Goal: Task Accomplishment & Management: Use online tool/utility

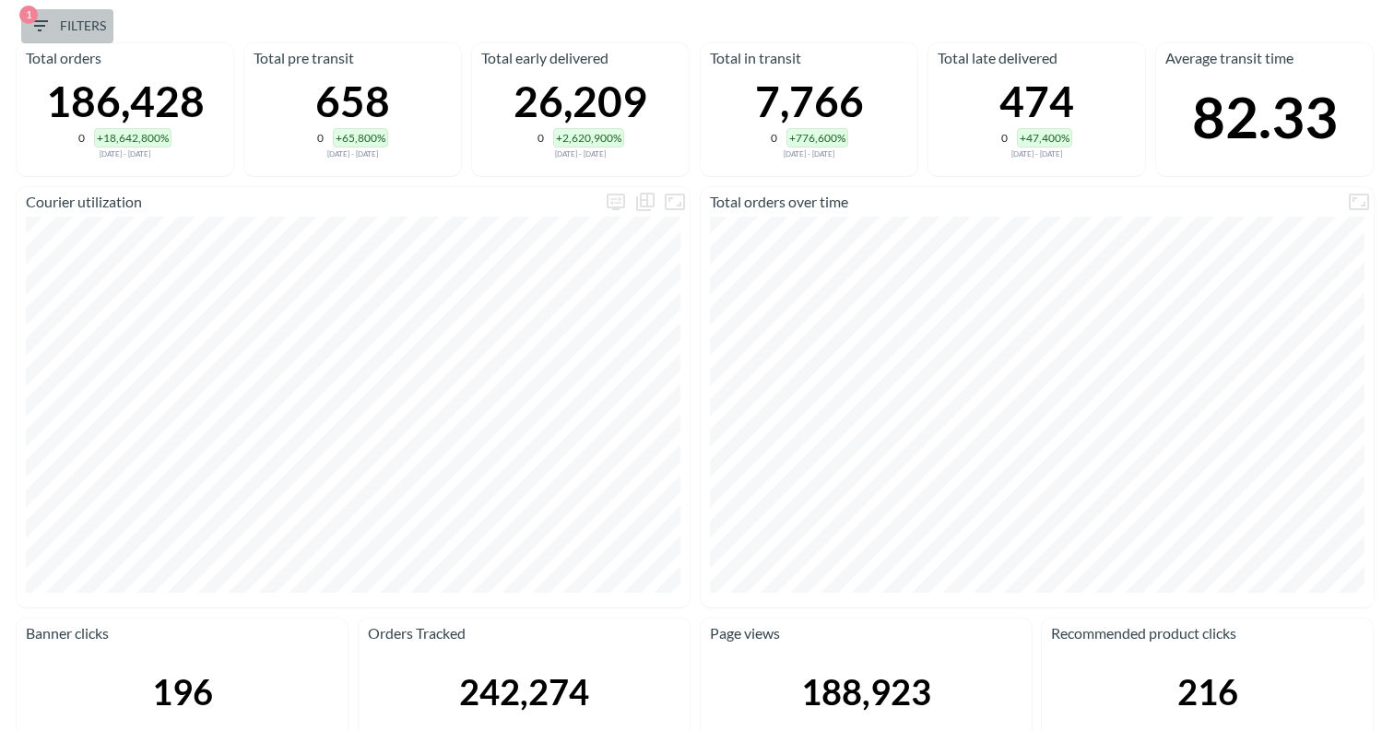
click at [90, 27] on span "1 Filters" at bounding box center [67, 26] width 77 height 23
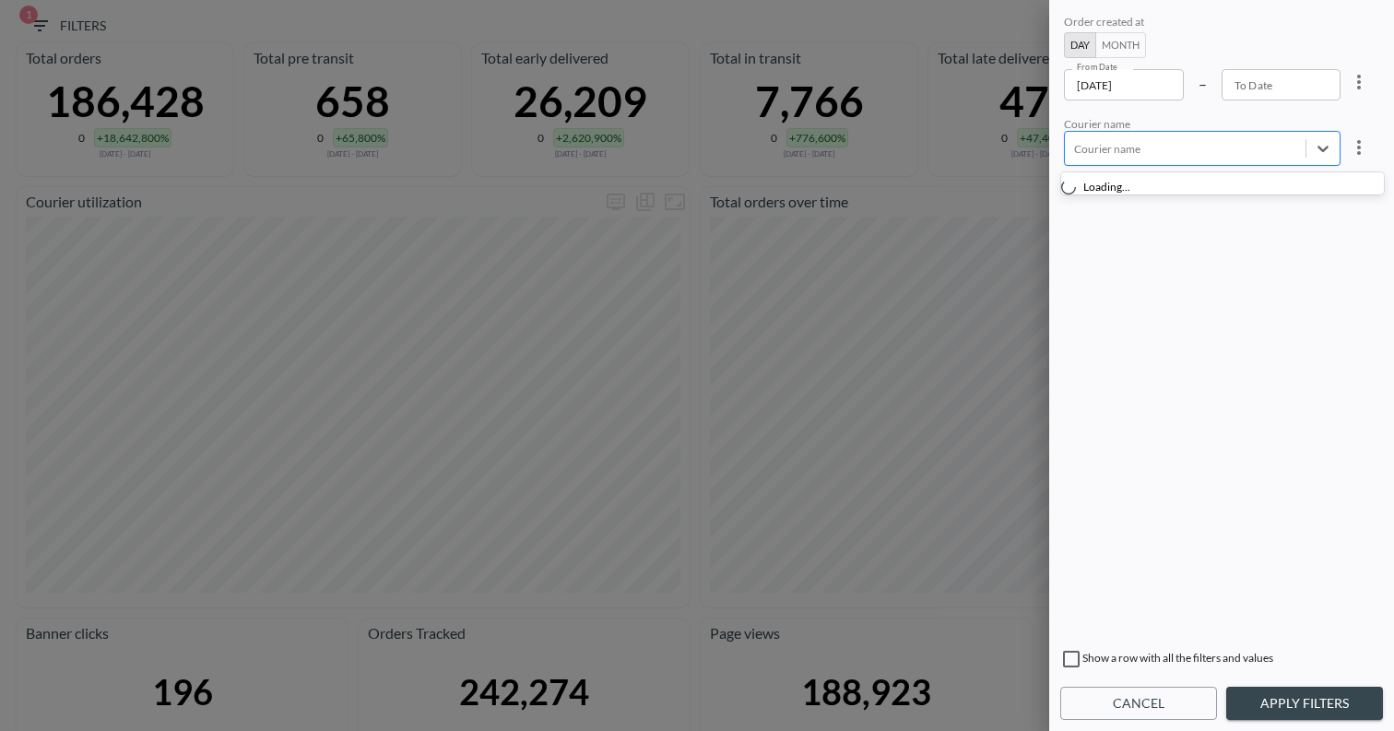
click at [1240, 136] on div "Courier name" at bounding box center [1185, 148] width 241 height 25
click at [1140, 141] on div at bounding box center [1185, 149] width 222 height 18
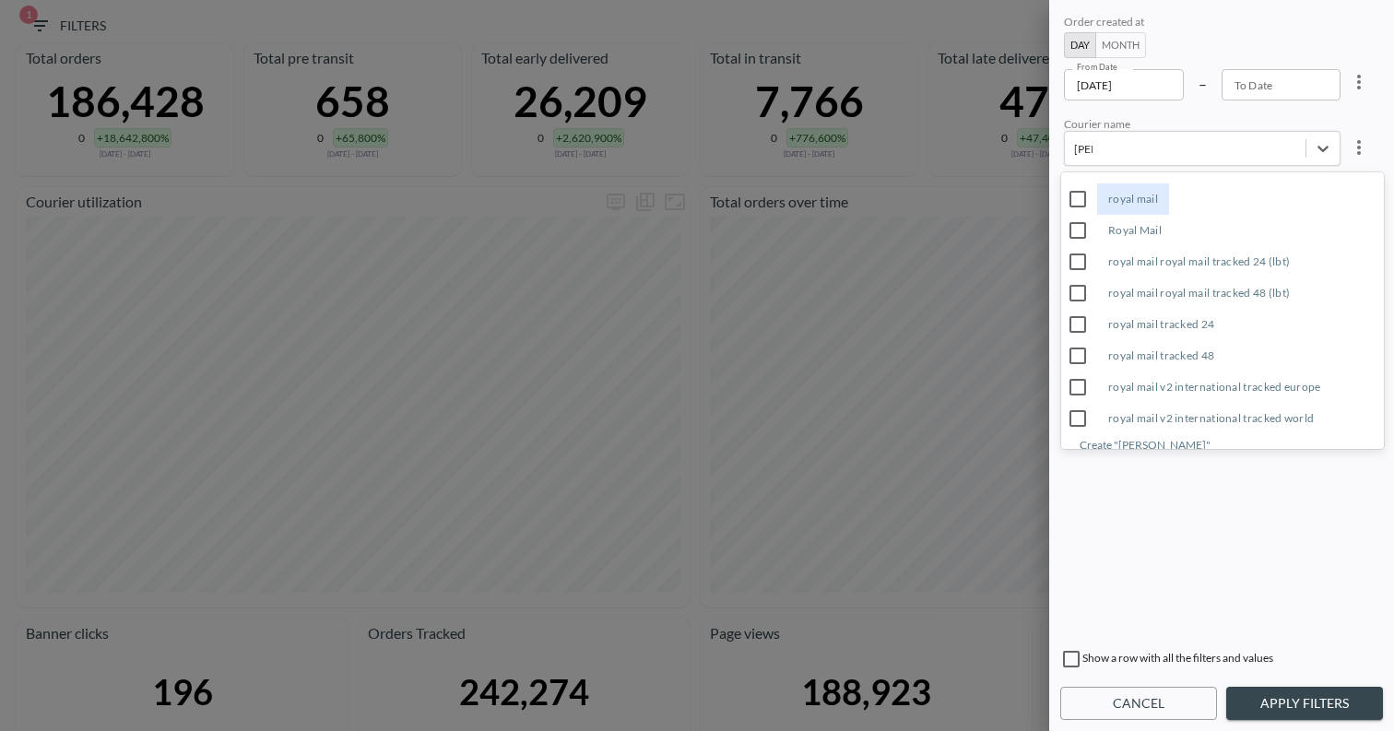
click at [1075, 229] on input "Royal Mail" at bounding box center [1077, 230] width 39 height 39
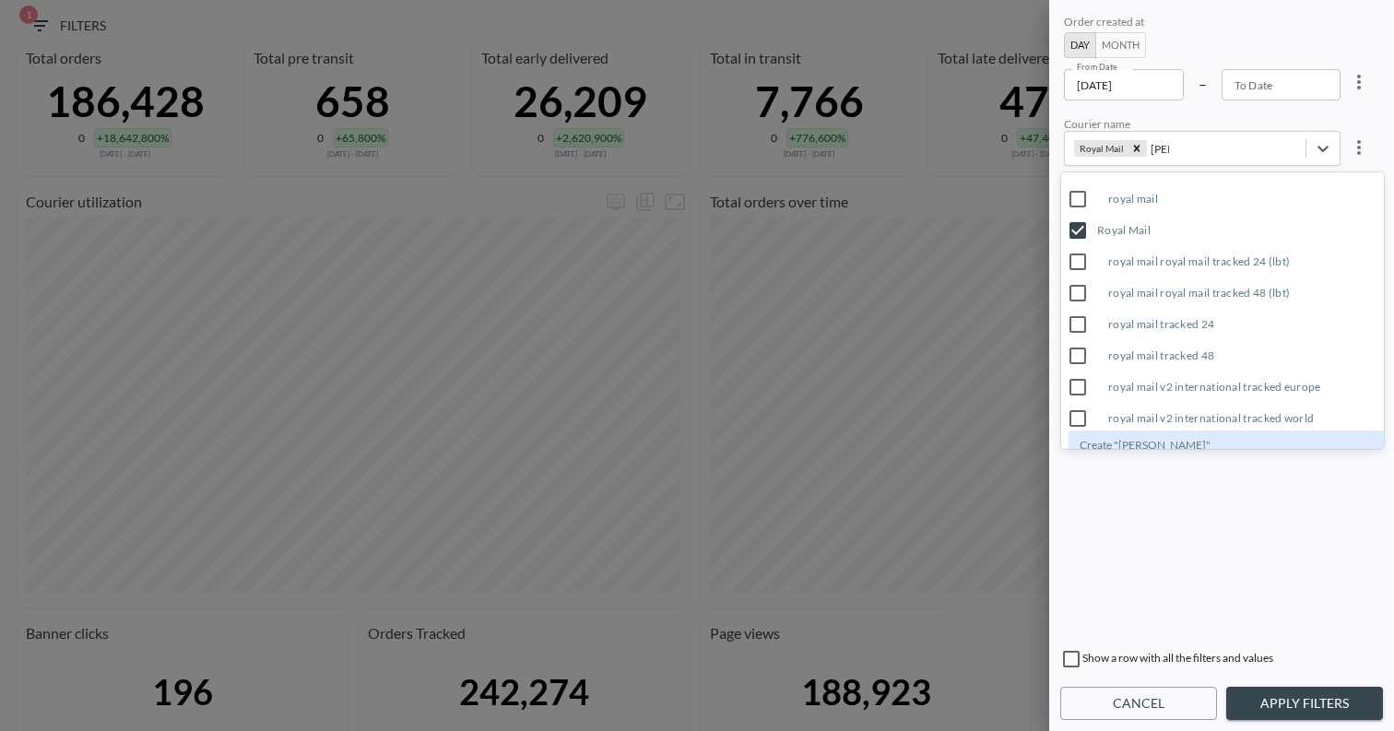
type input "[PERSON_NAME]"
click at [1185, 541] on div "Order created at Day Month From Date [DATE] From Date – To Date To Date Courier…" at bounding box center [1221, 325] width 323 height 628
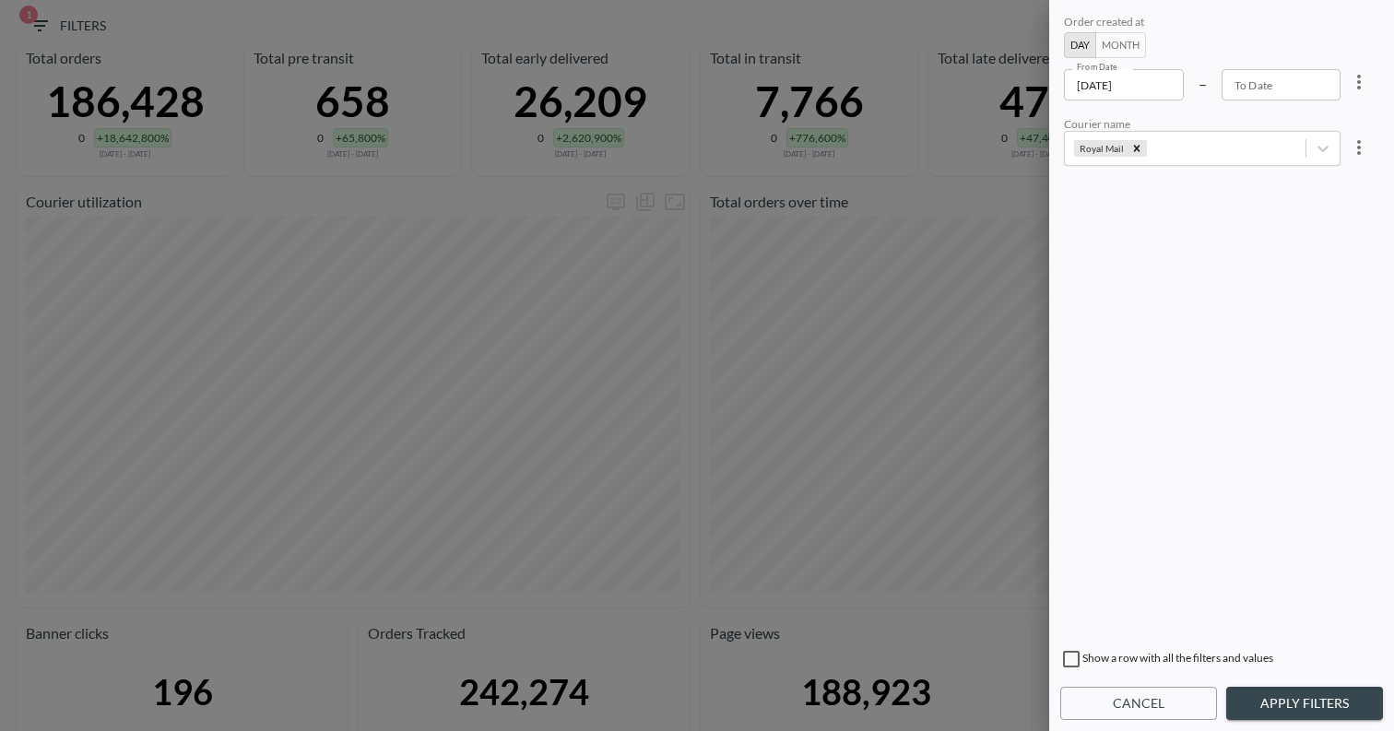
click at [1256, 701] on button "Apply Filters" at bounding box center [1304, 704] width 157 height 34
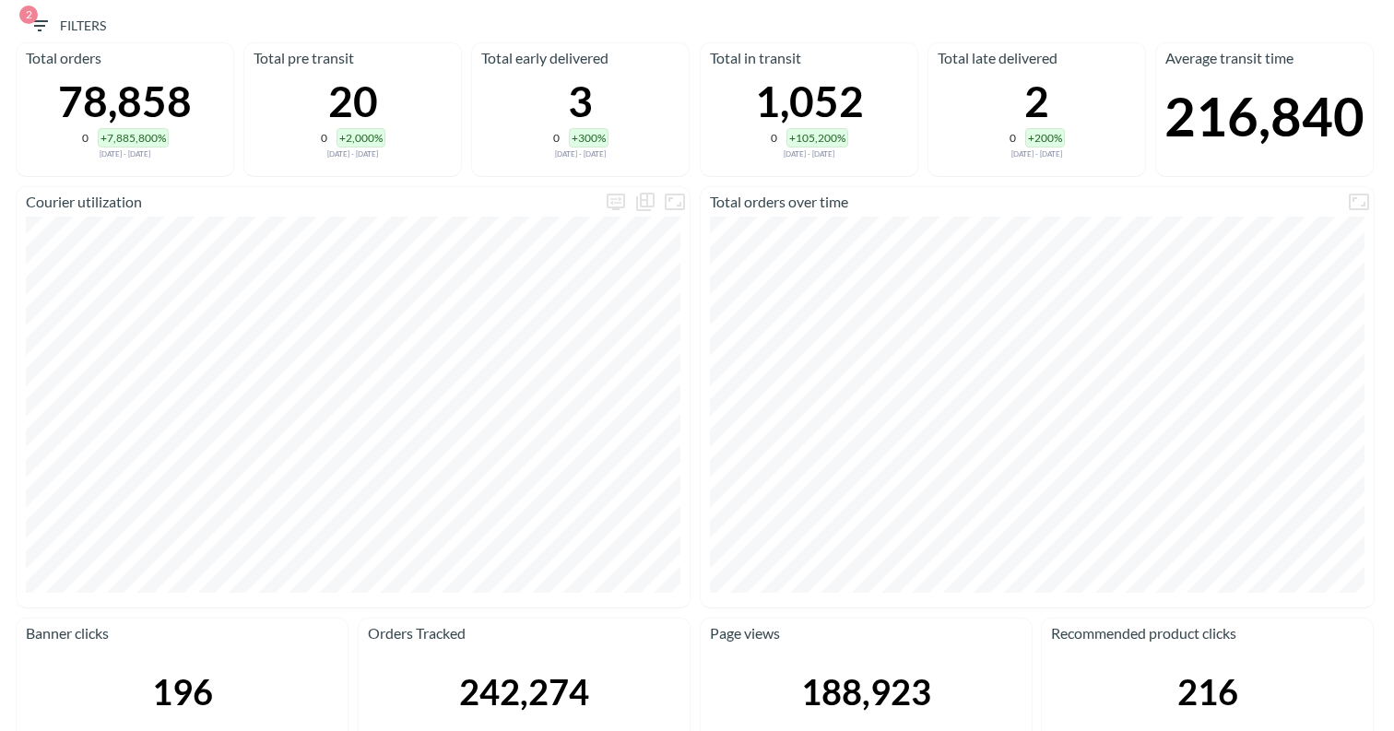
click at [84, 23] on span "2 Filters" at bounding box center [67, 26] width 77 height 23
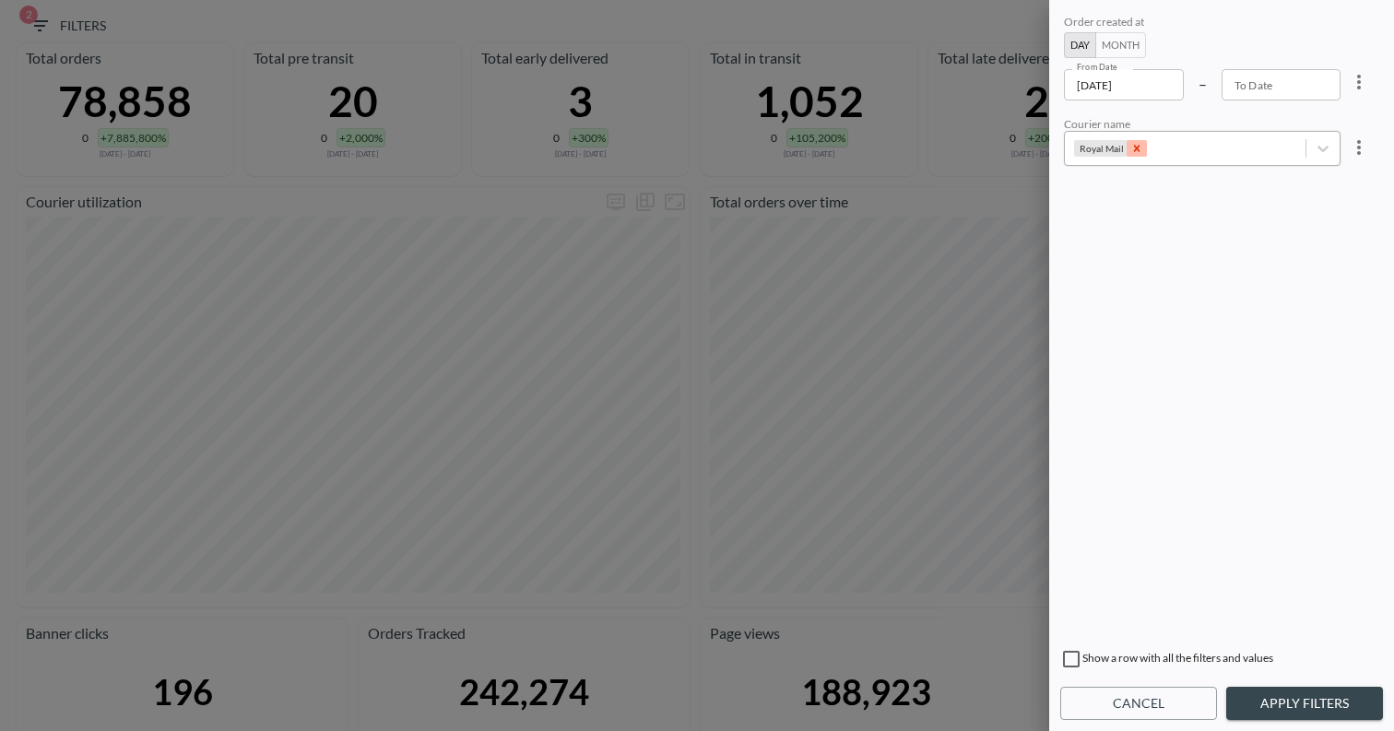
click at [1134, 148] on icon "Remove Royal Mail" at bounding box center [1137, 149] width 6 height 6
click at [1146, 148] on div at bounding box center [1185, 149] width 222 height 18
type input "u"
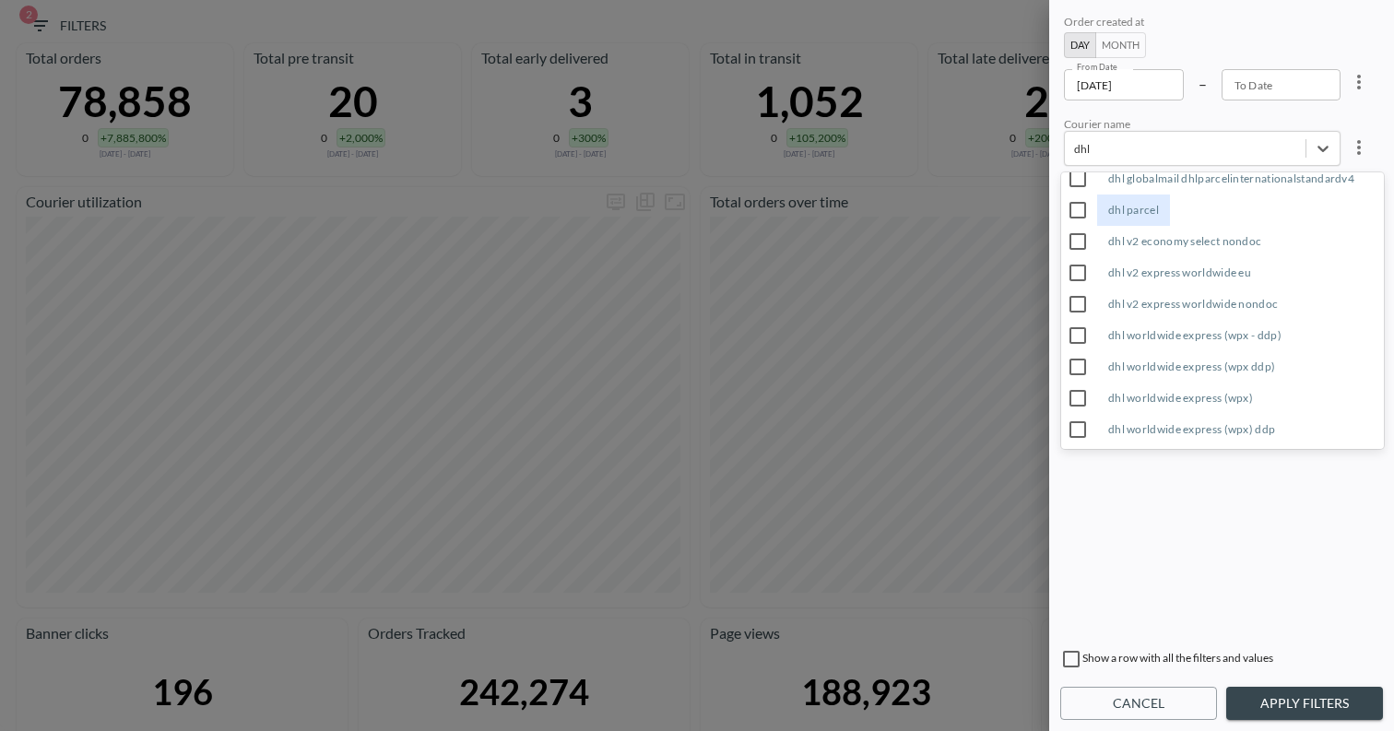
scroll to position [0, 0]
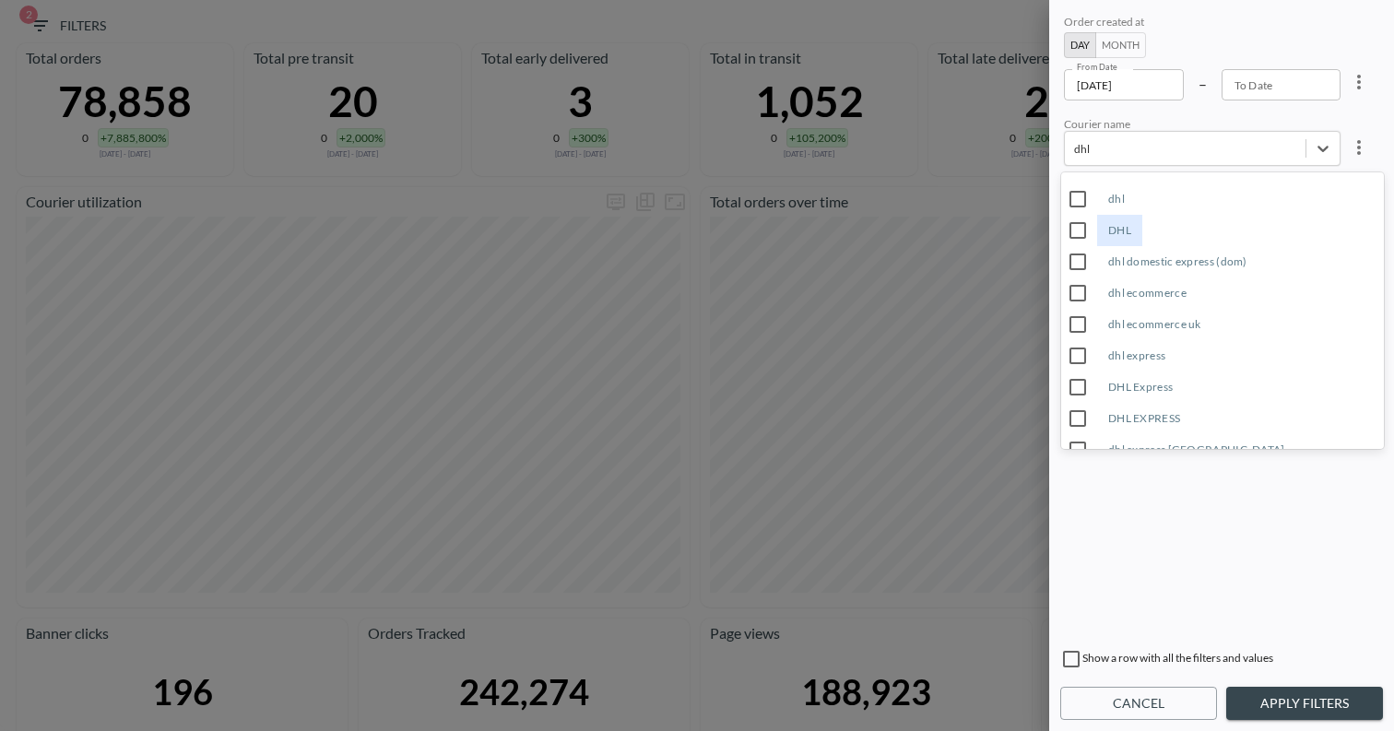
click at [1080, 226] on input "DHL" at bounding box center [1077, 230] width 39 height 39
type input "dhl"
click at [1147, 501] on div "Order created at Day Month From Date [DATE] From Date – To Date To Date Courier…" at bounding box center [1221, 325] width 323 height 628
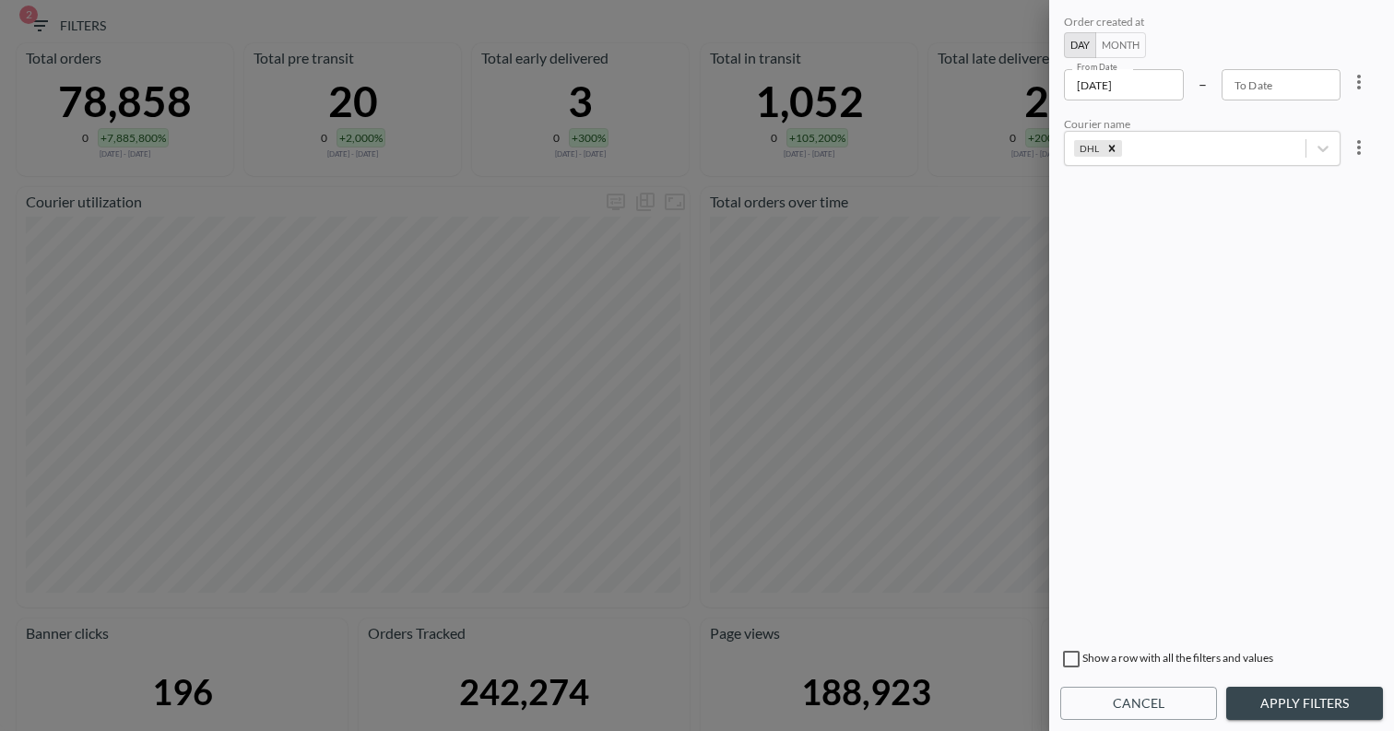
click at [1271, 695] on button "Apply Filters" at bounding box center [1304, 704] width 157 height 34
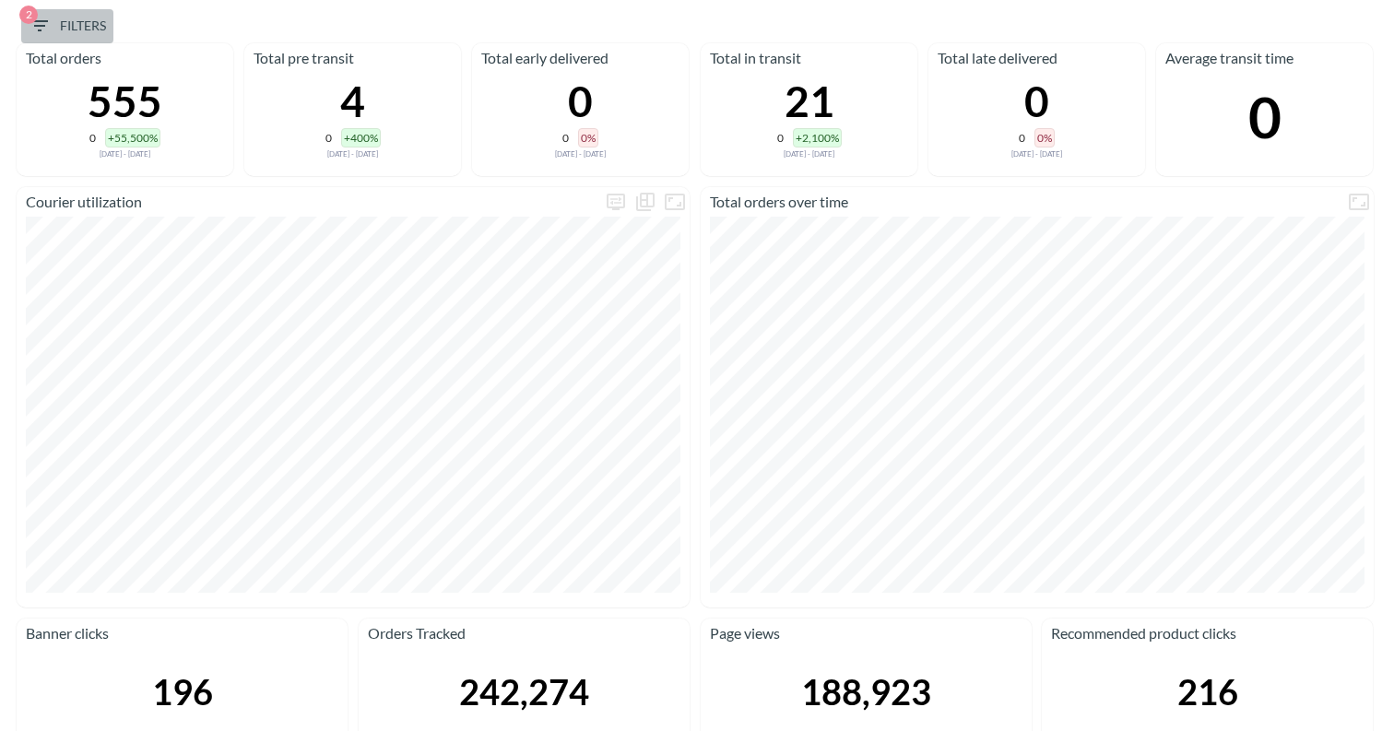
click at [103, 17] on span "2 Filters" at bounding box center [67, 26] width 77 height 23
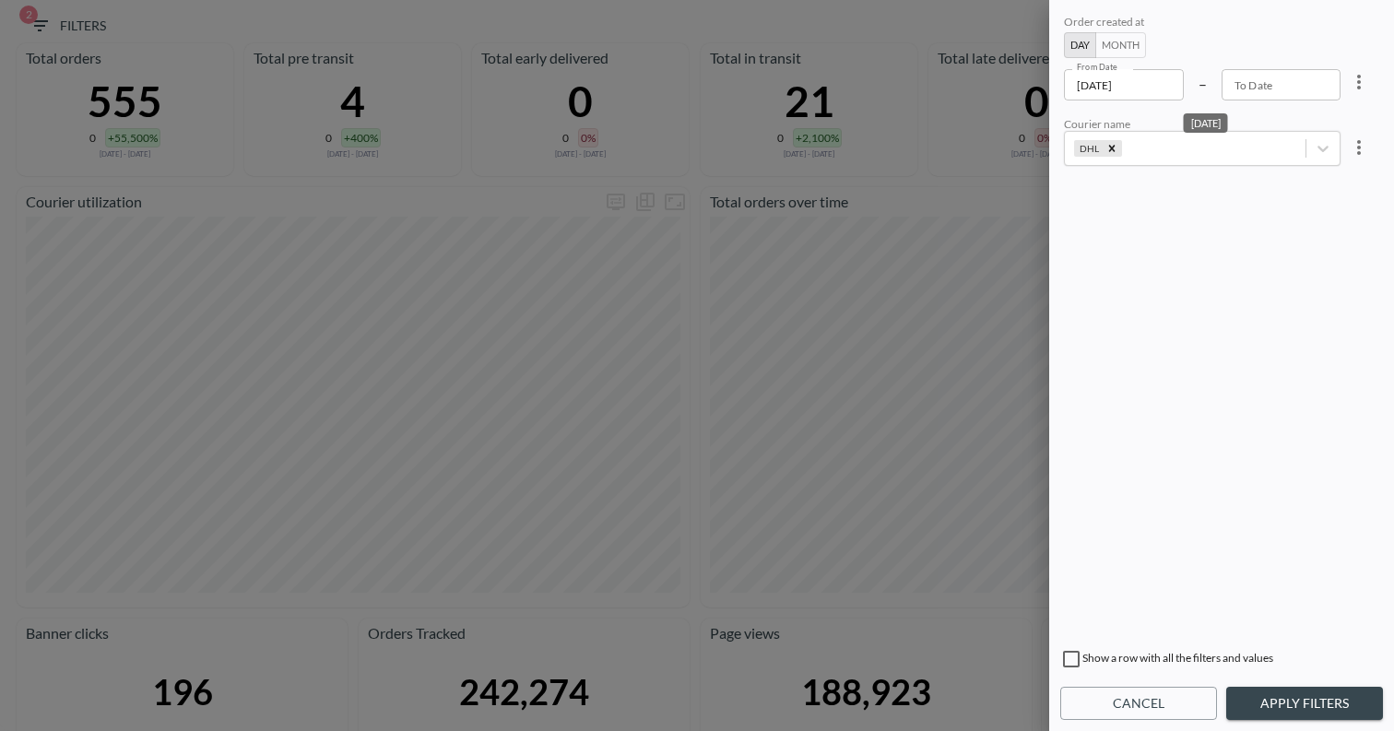
click at [1128, 80] on input "[DATE]" at bounding box center [1124, 84] width 120 height 31
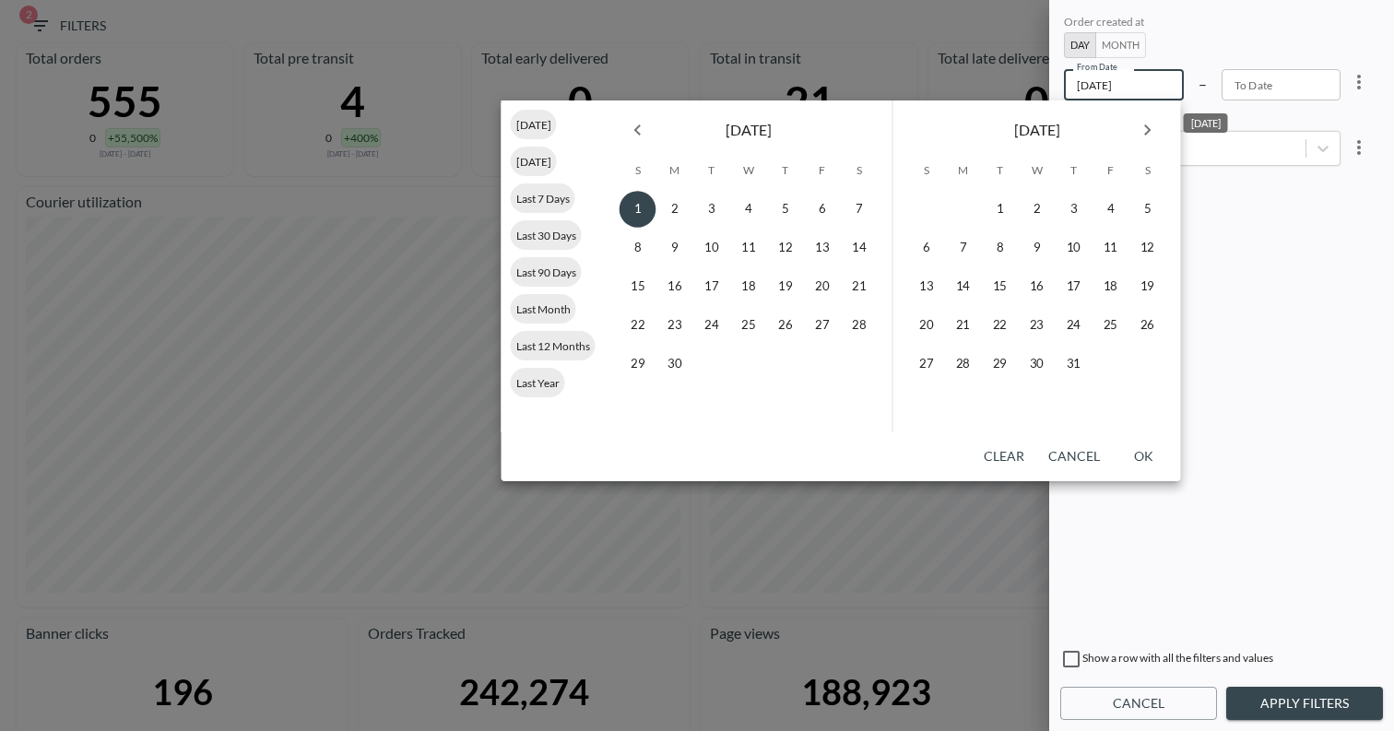
click at [637, 136] on icon "Previous month" at bounding box center [638, 130] width 22 height 22
click at [639, 136] on icon "Previous month" at bounding box center [638, 130] width 22 height 22
click at [641, 138] on icon "Previous month" at bounding box center [638, 130] width 22 height 22
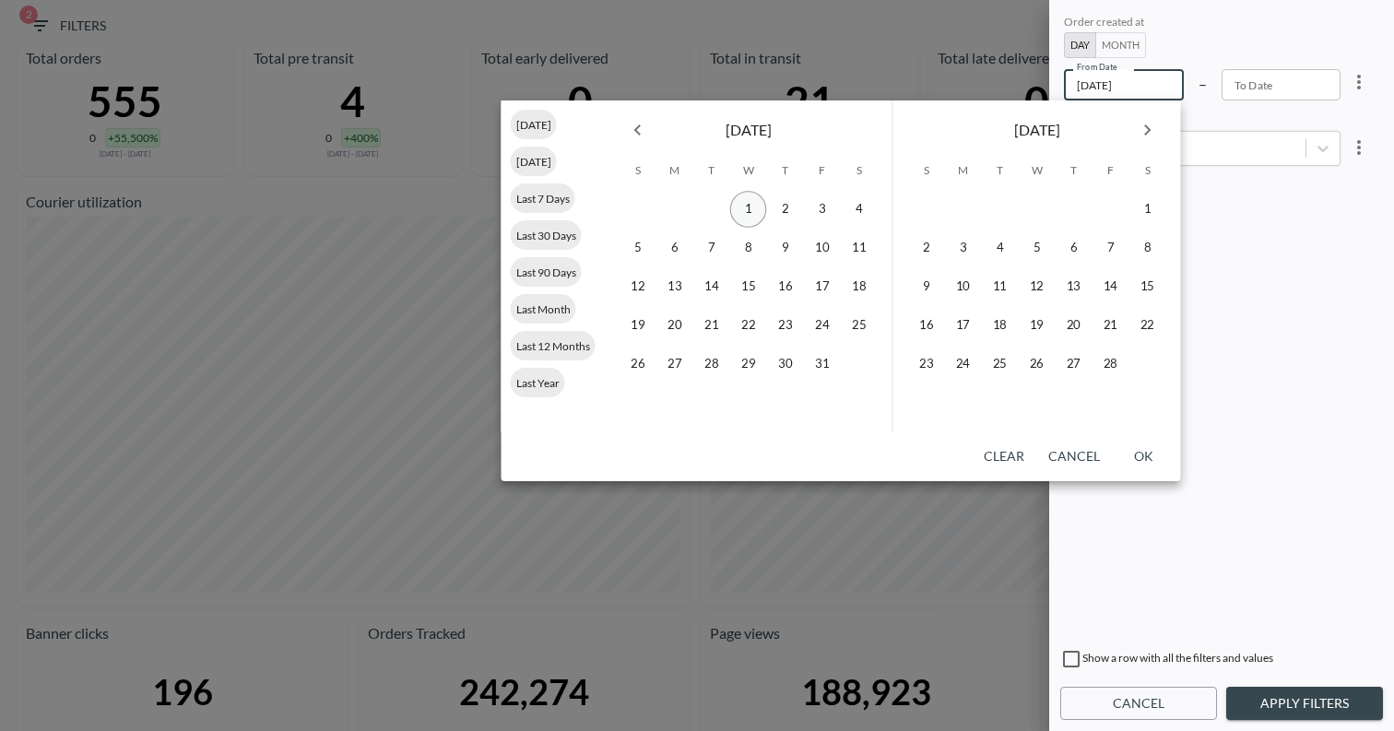
click at [750, 203] on button "1" at bounding box center [748, 209] width 37 height 37
type input "[DATE]"
type input "YYYY-MM-DD"
click at [1140, 134] on icon "Next month" at bounding box center [1148, 130] width 22 height 22
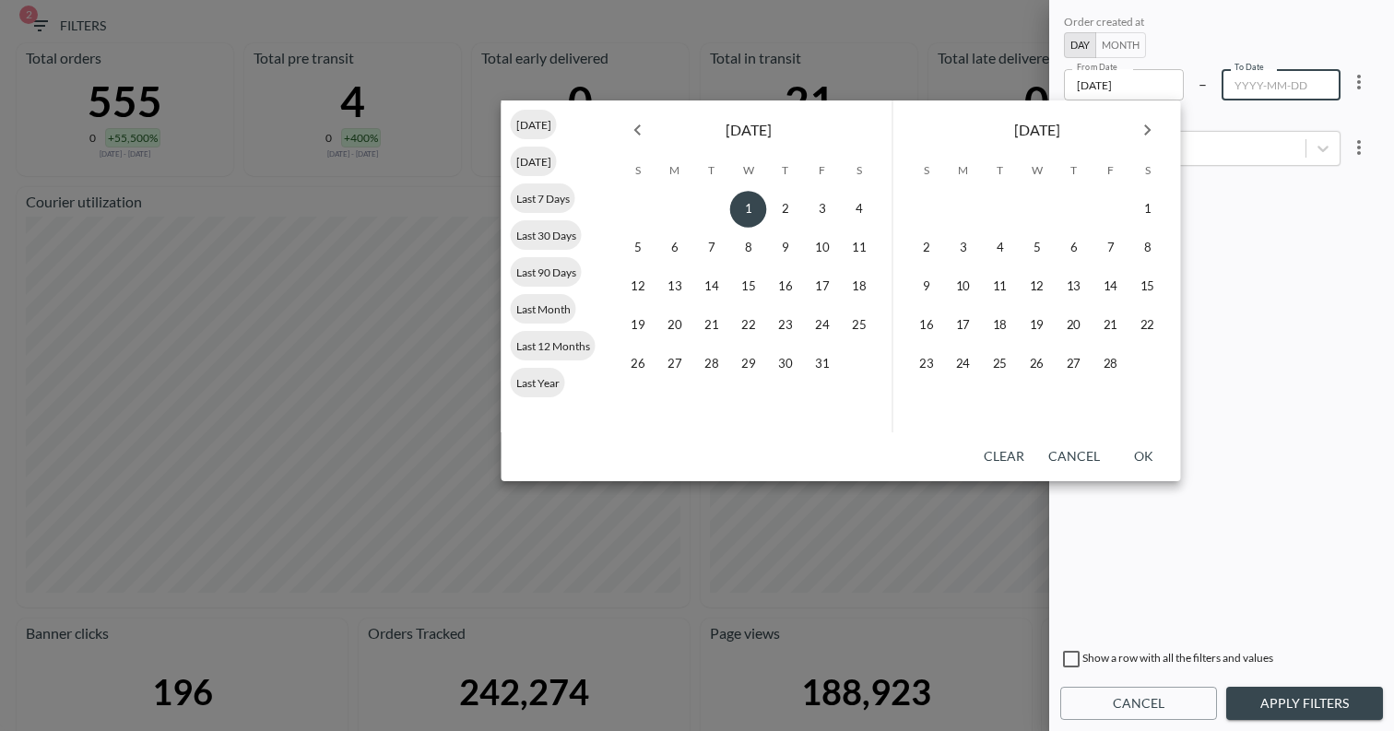
click at [1140, 134] on icon "Next month" at bounding box center [1148, 130] width 22 height 22
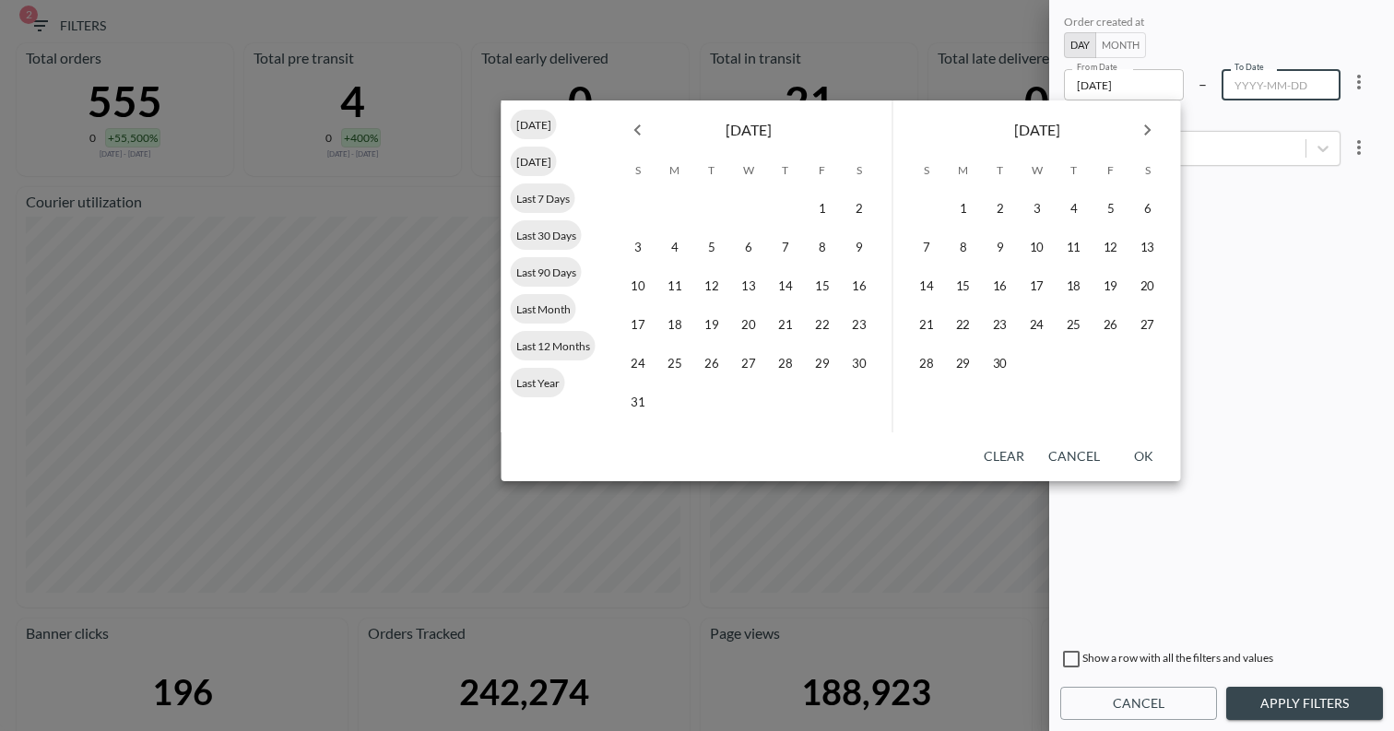
click at [1140, 134] on icon "Next month" at bounding box center [1148, 130] width 22 height 22
click at [681, 218] on button "1" at bounding box center [674, 209] width 37 height 37
type input "[DATE]"
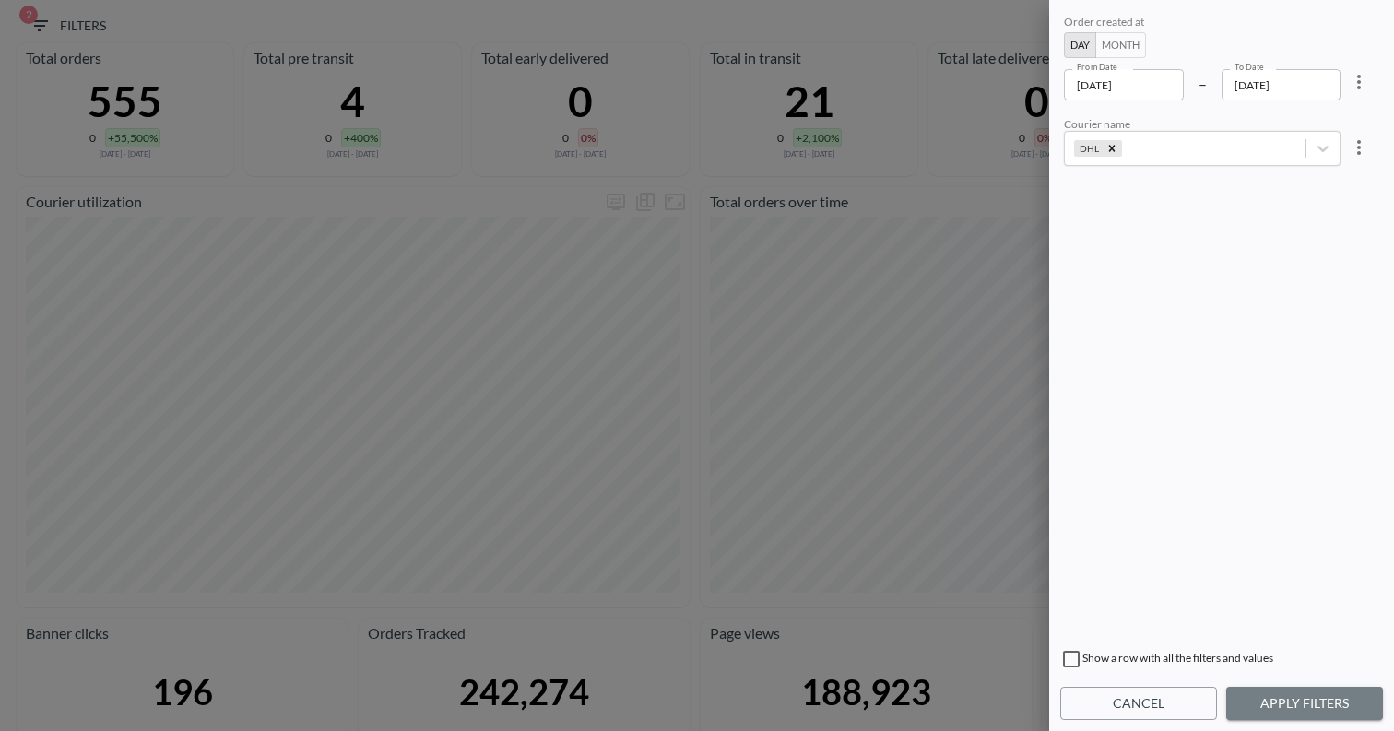
click at [1265, 718] on button "Apply Filters" at bounding box center [1304, 704] width 157 height 34
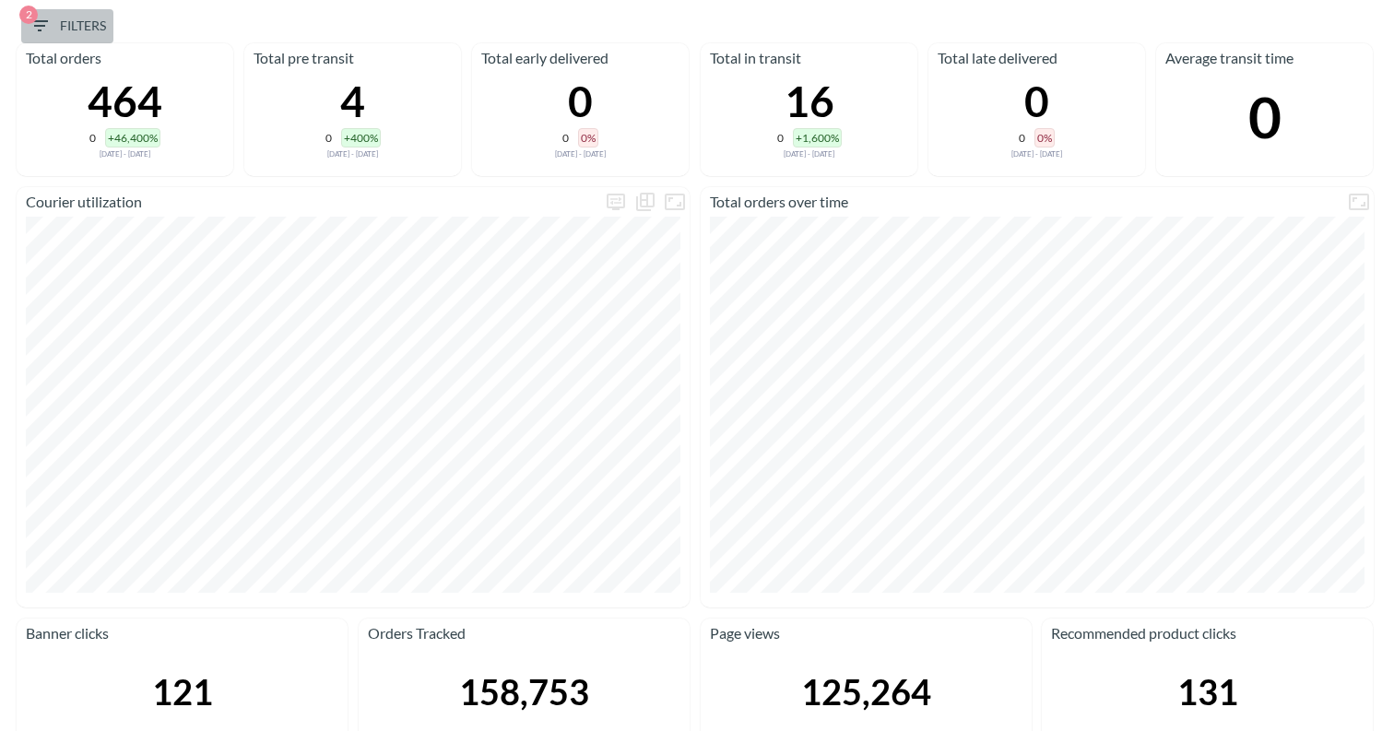
click at [101, 26] on span "2 Filters" at bounding box center [67, 26] width 77 height 23
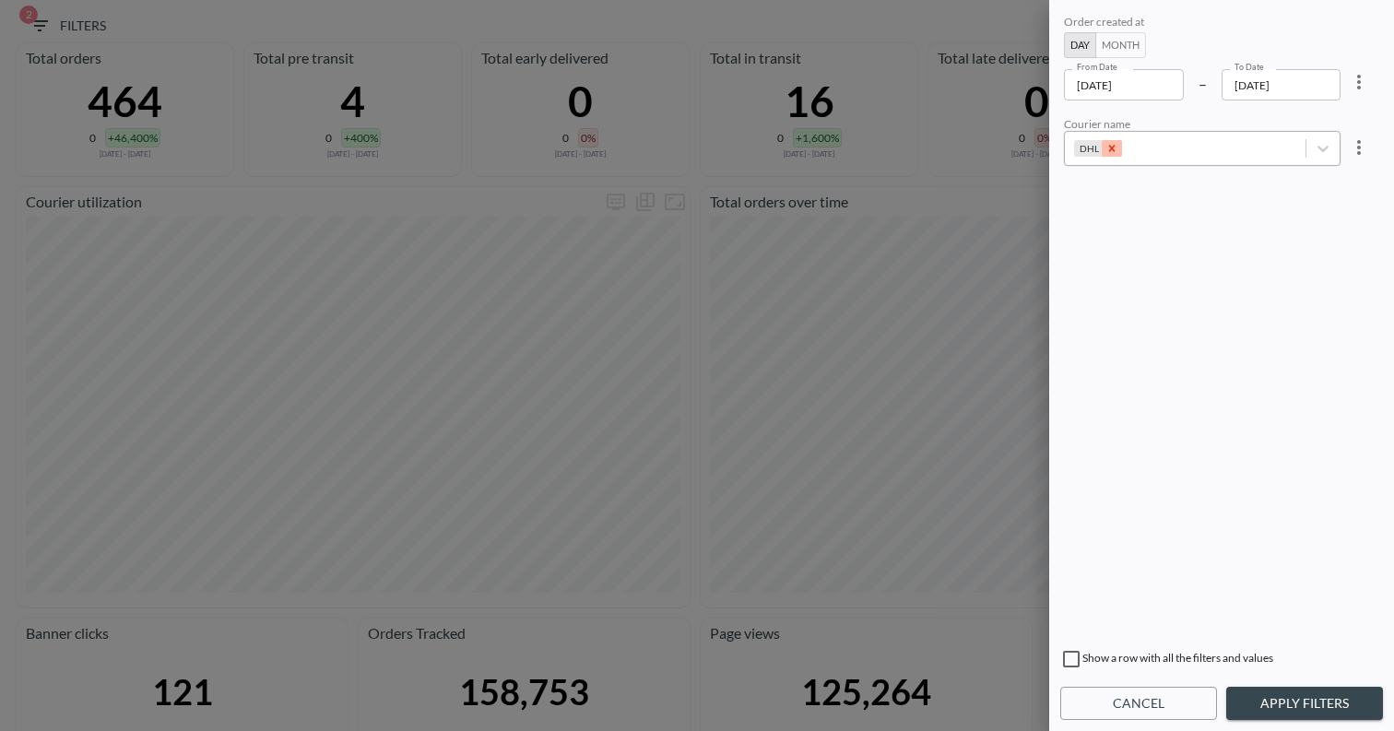
click at [1112, 142] on icon "Remove DHL" at bounding box center [1111, 148] width 13 height 13
click at [1119, 148] on div at bounding box center [1185, 149] width 222 height 18
click at [1080, 229] on input "UPS" at bounding box center [1077, 230] width 39 height 39
type input "ups"
click at [1118, 490] on div "Order created at Day Month From Date [DATE] From Date – To Date [DATE] To Date …" at bounding box center [1221, 325] width 323 height 628
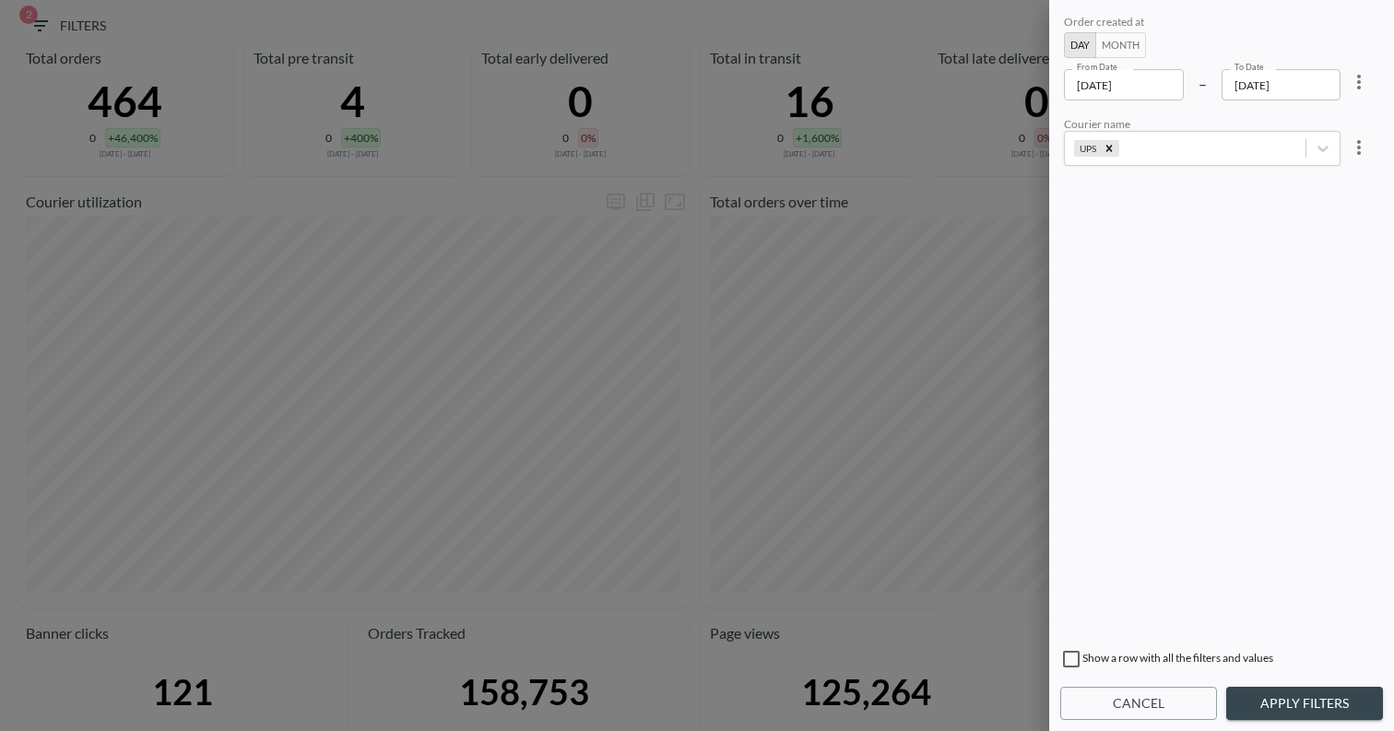
click at [1263, 710] on button "Apply Filters" at bounding box center [1304, 704] width 157 height 34
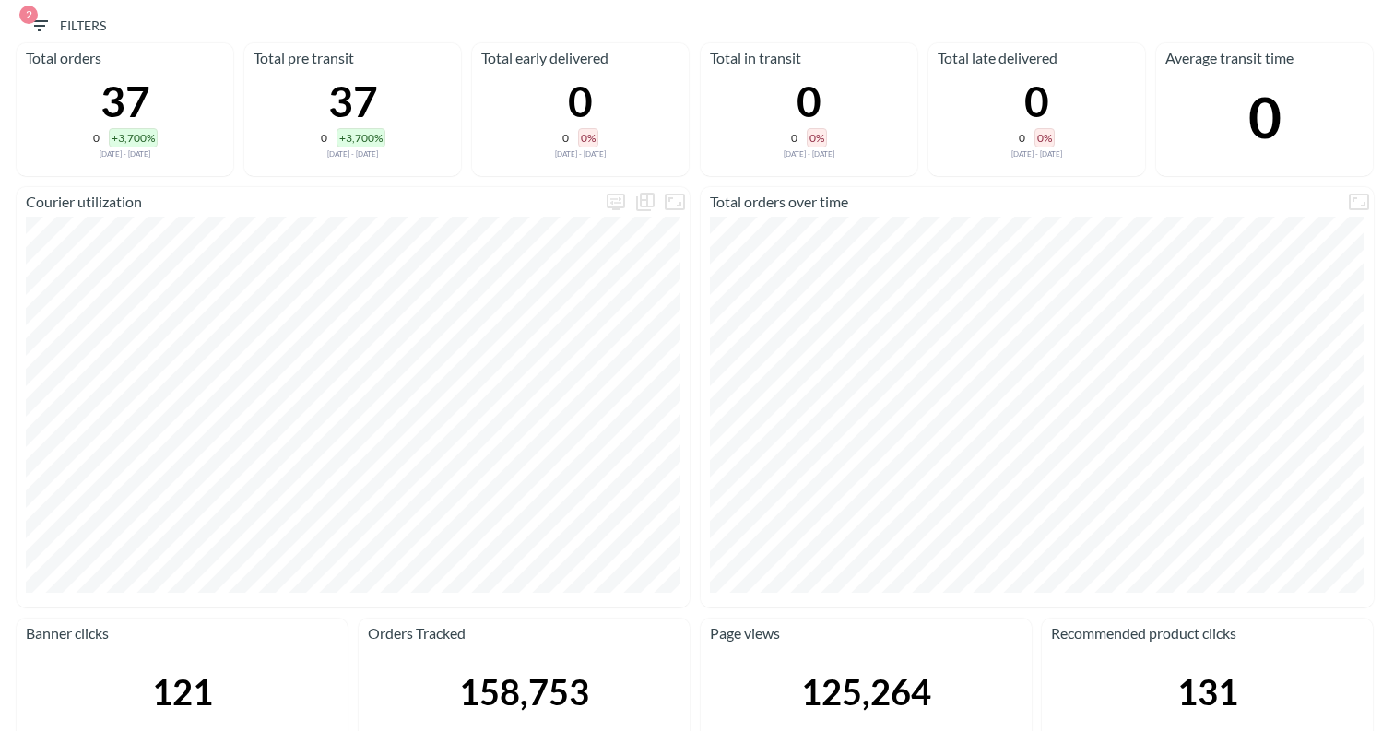
click at [70, 33] on span "2 Filters" at bounding box center [67, 26] width 77 height 23
